Goal: Communication & Community: Answer question/provide support

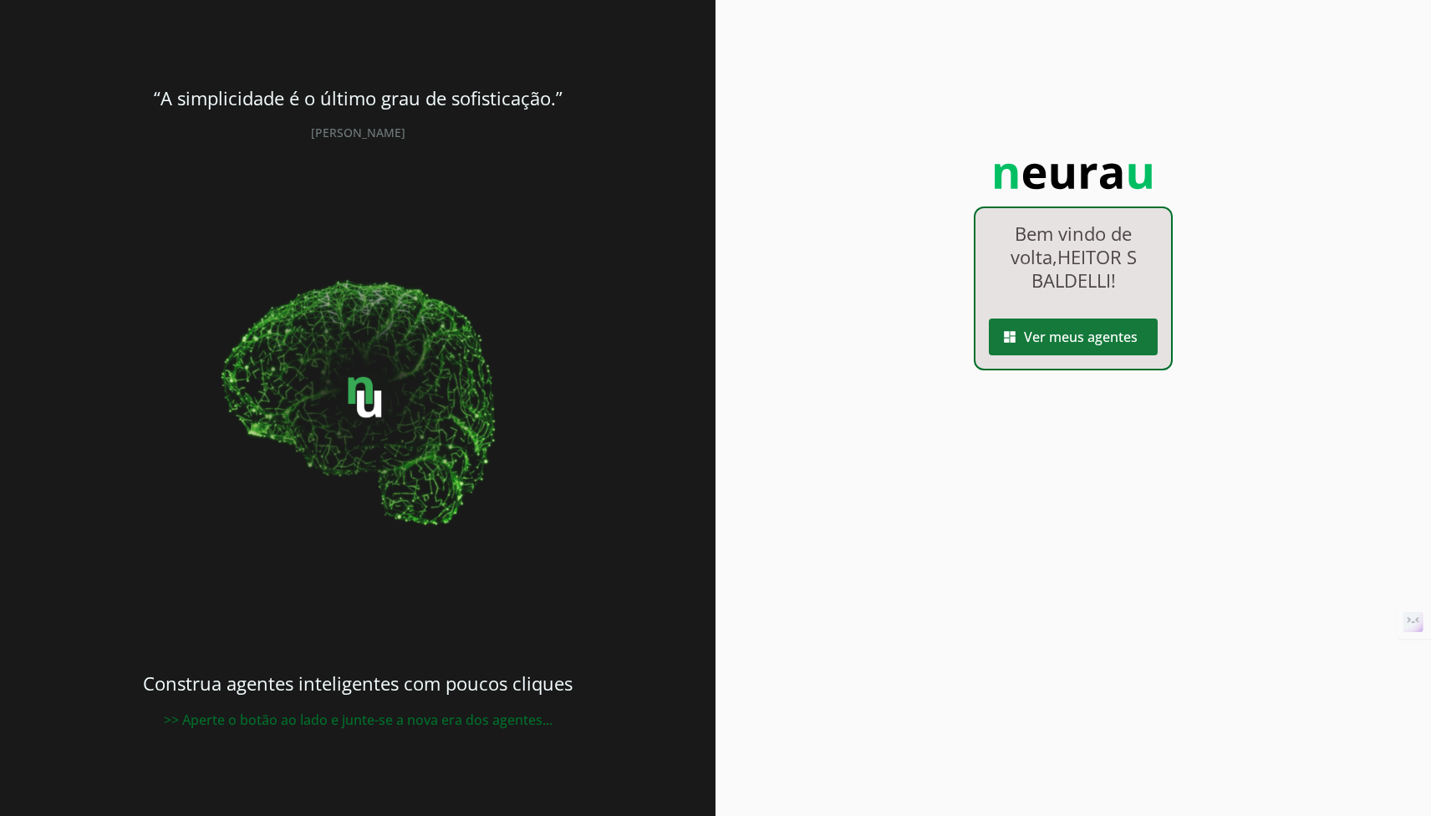
click at [1050, 336] on span at bounding box center [1073, 337] width 169 height 40
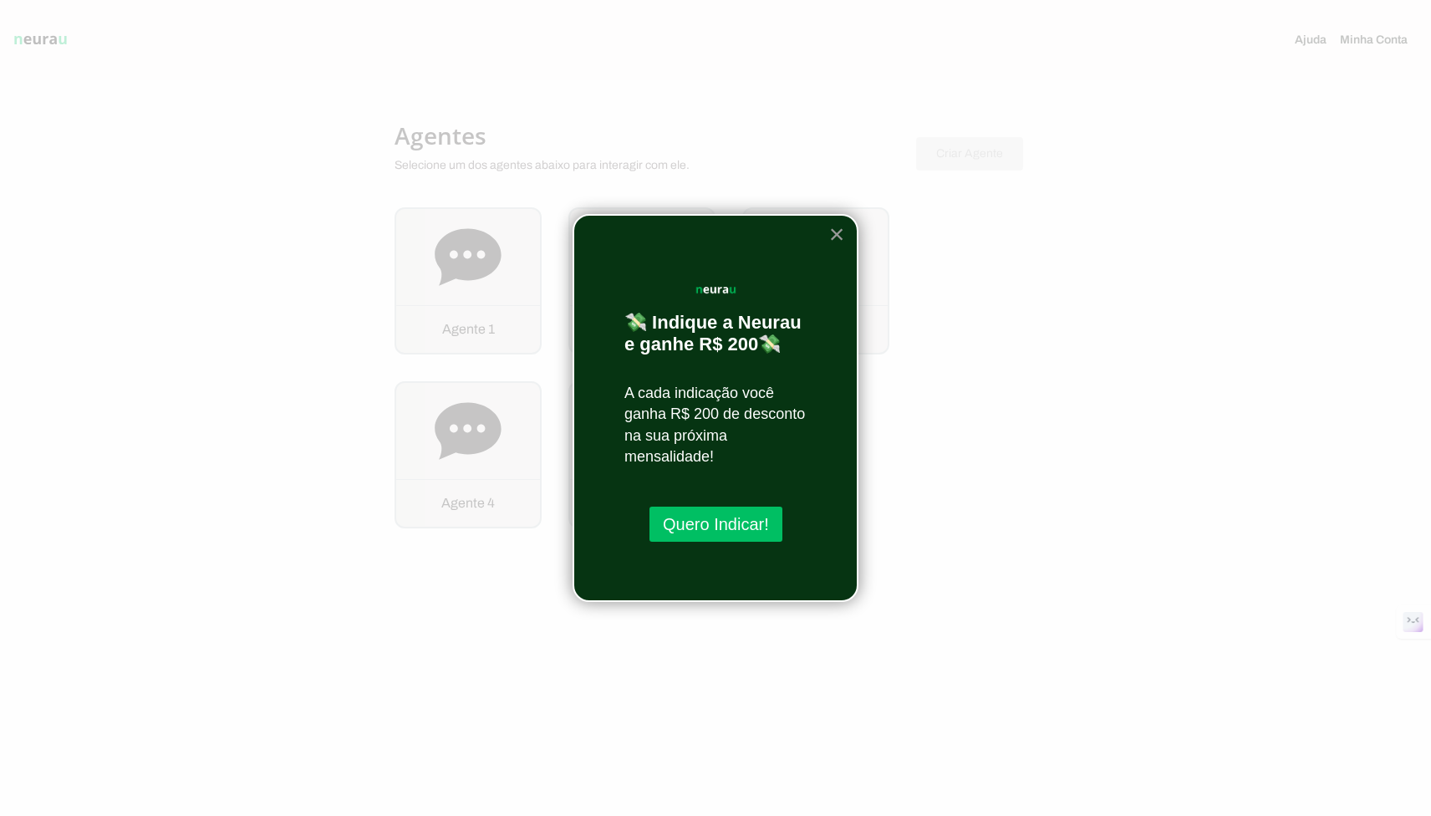
click at [838, 239] on button "×" at bounding box center [837, 234] width 16 height 27
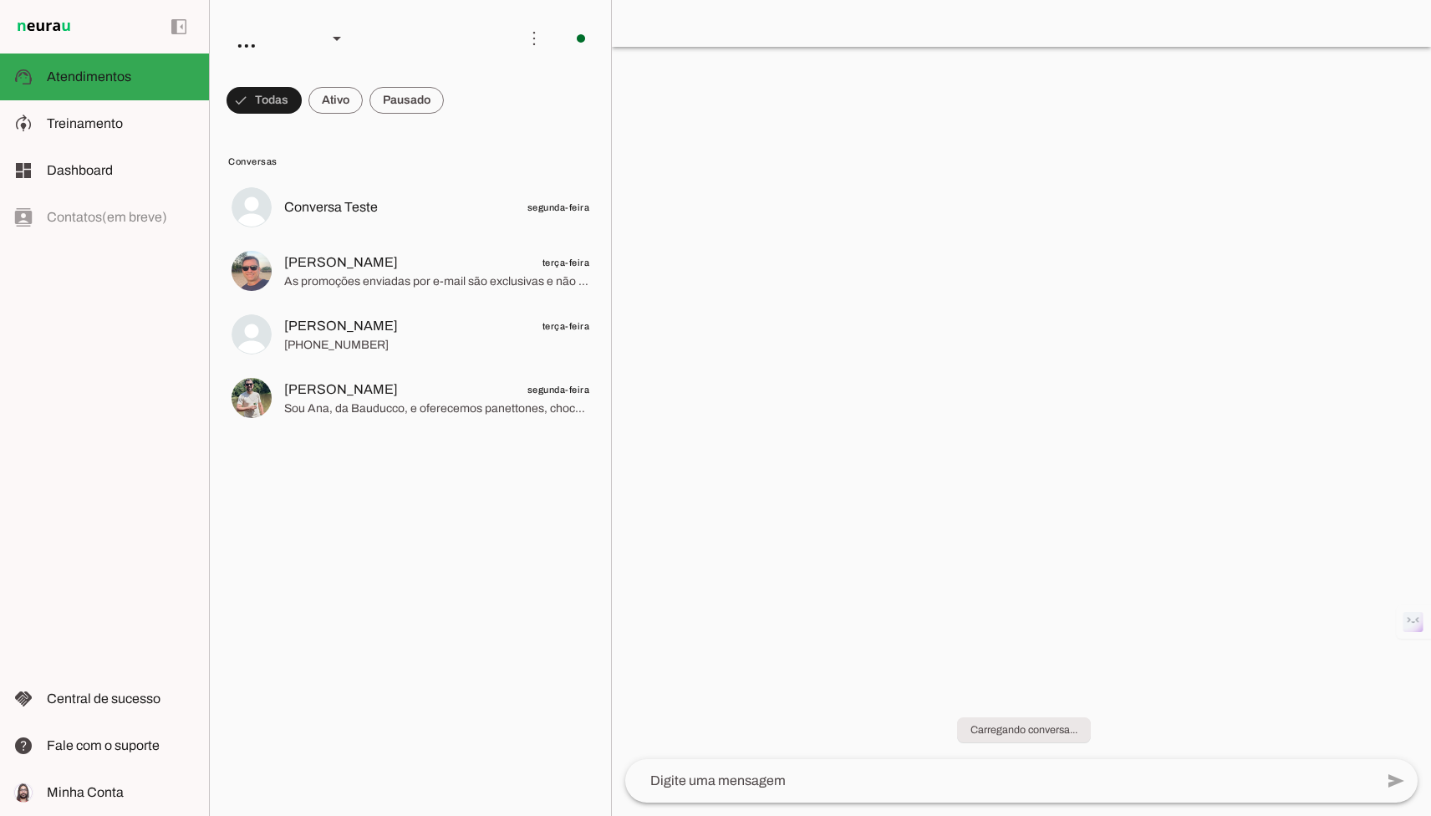
click at [814, 785] on textarea at bounding box center [999, 780] width 749 height 20
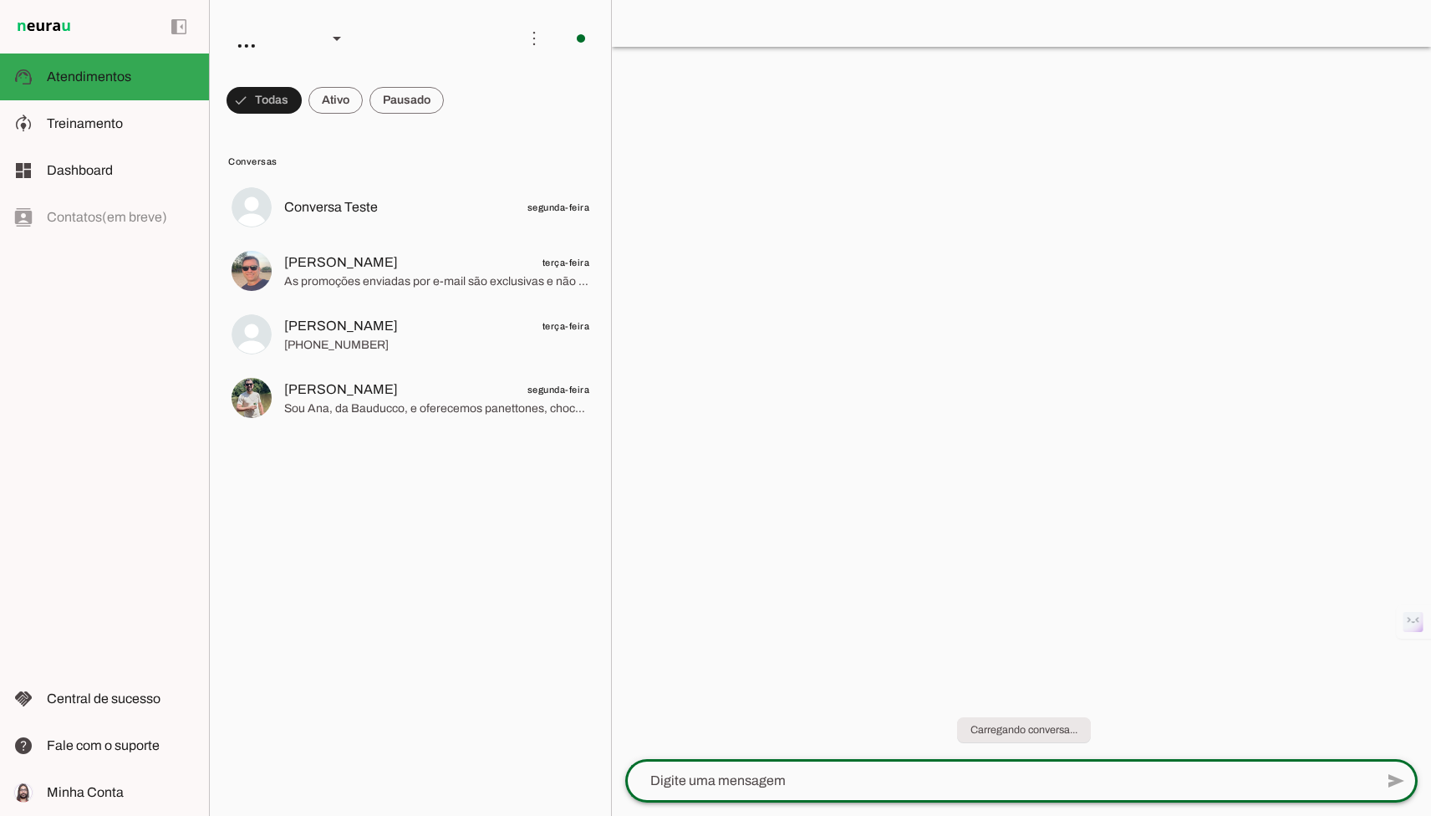
click at [780, 784] on textarea at bounding box center [999, 780] width 749 height 20
type textarea "oi"
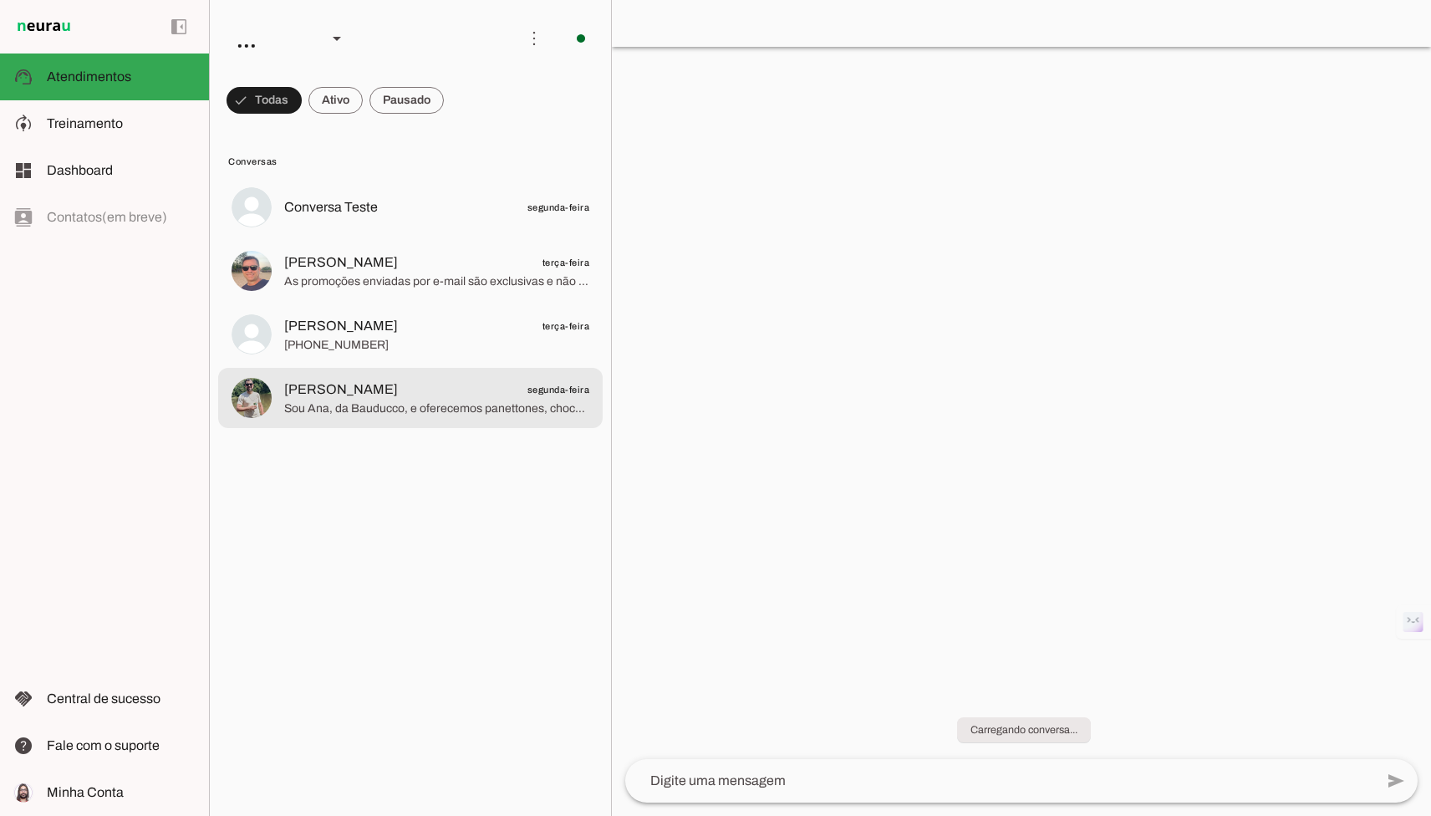
click at [444, 430] on lit-virtualizer "Conversa Teste segunda-feira Renato Andrade terça-feira As promoções enviadas p…" at bounding box center [410, 493] width 401 height 632
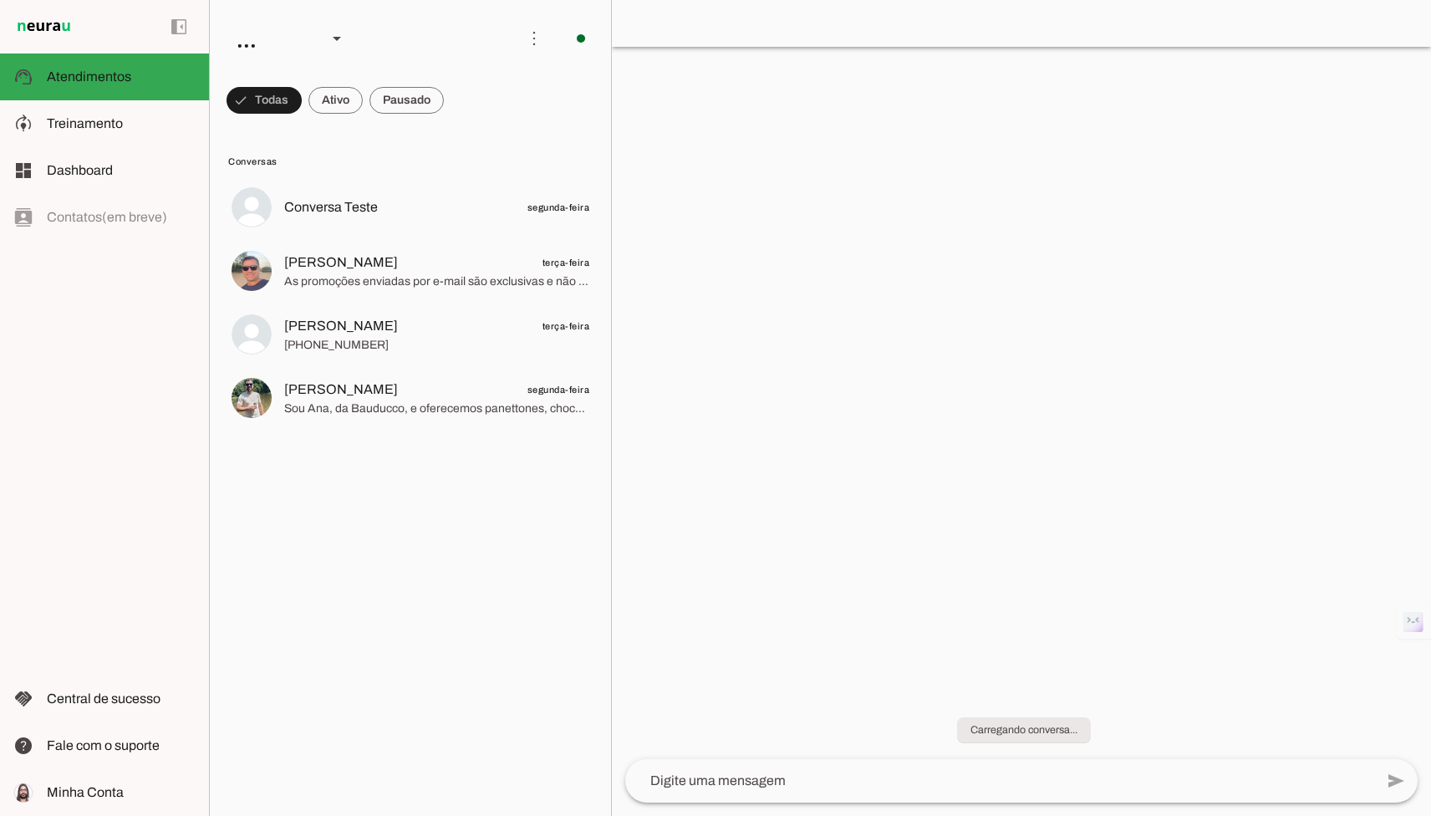
click at [437, 492] on lit-virtualizer "Conversa Teste segunda-feira Renato Andrade terça-feira As promoções enviadas p…" at bounding box center [410, 493] width 401 height 632
